Goal: Use online tool/utility: Utilize a website feature to perform a specific function

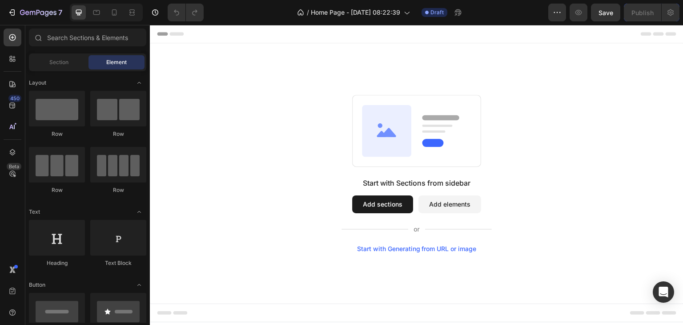
click at [406, 250] on div "Start with Generating from URL or image" at bounding box center [417, 248] width 120 height 7
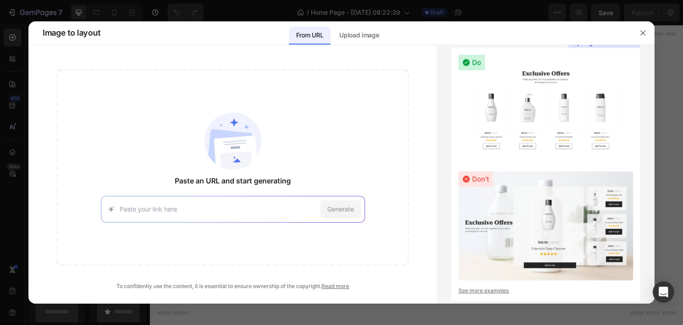
click at [201, 206] on input at bounding box center [218, 209] width 197 height 7
paste input "https://us.xgimi.com/"
type input "https://us.xgimi.com/"
click at [339, 208] on span "Generate" at bounding box center [340, 209] width 27 height 7
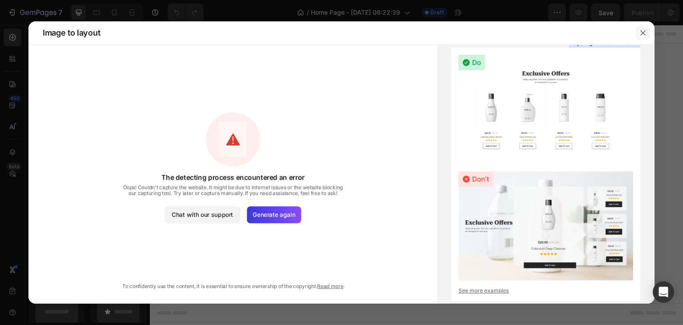
click at [642, 29] on icon "button" at bounding box center [643, 32] width 7 height 7
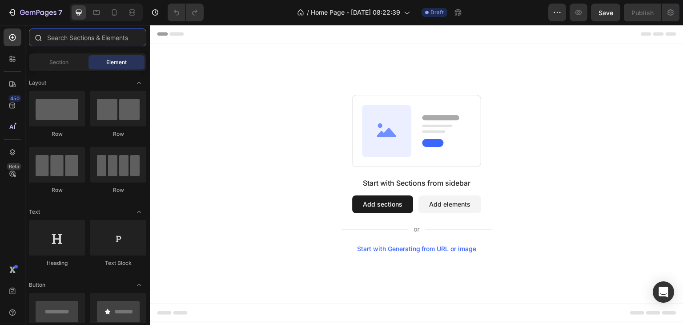
click at [62, 42] on input "text" at bounding box center [87, 37] width 117 height 18
